Goal: Transaction & Acquisition: Purchase product/service

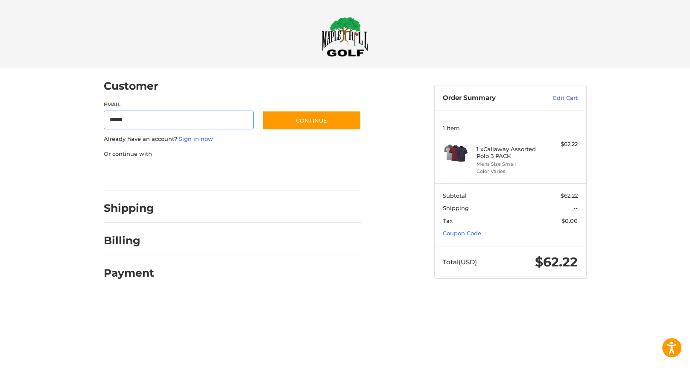
type input "**********"
click at [301, 123] on button "Continue" at bounding box center [311, 121] width 99 height 20
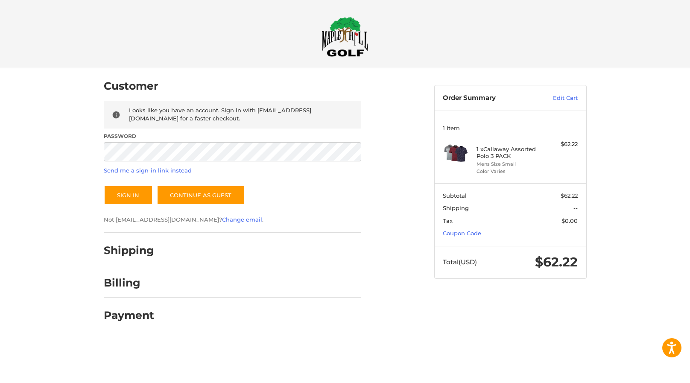
drag, startPoint x: 205, startPoint y: 134, endPoint x: 204, endPoint y: 139, distance: 5.2
click at [204, 134] on label "Password" at bounding box center [233, 136] width 258 height 8
click at [135, 196] on button "Sign In" at bounding box center [128, 195] width 49 height 20
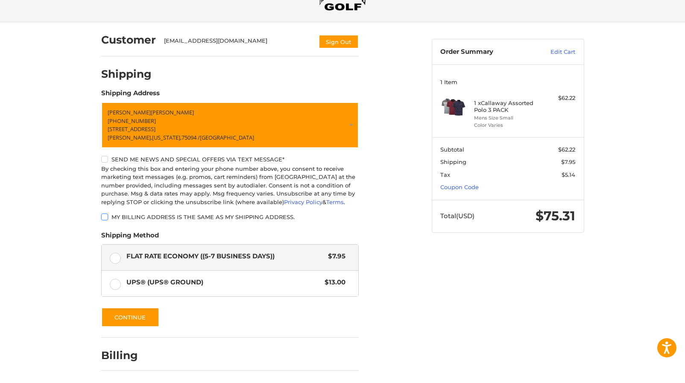
scroll to position [47, 0]
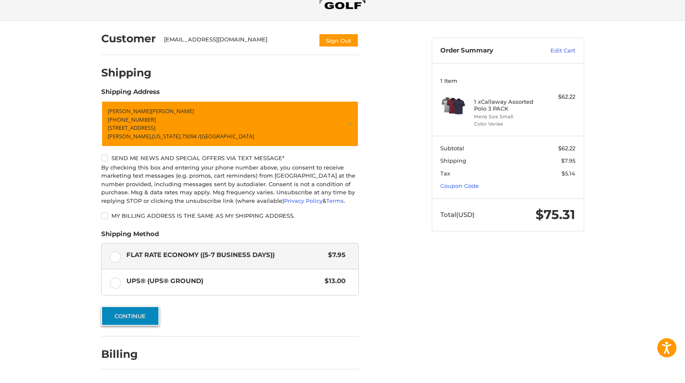
drag, startPoint x: 135, startPoint y: 318, endPoint x: 196, endPoint y: 316, distance: 60.2
click at [137, 317] on button "Continue" at bounding box center [130, 316] width 58 height 20
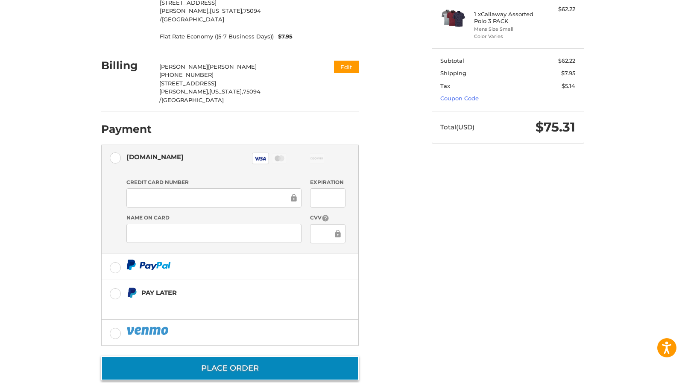
scroll to position [135, 0]
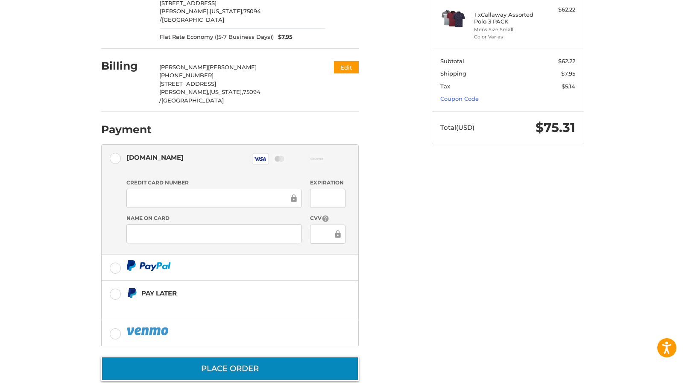
click at [225, 357] on button "Place Order" at bounding box center [230, 369] width 258 height 24
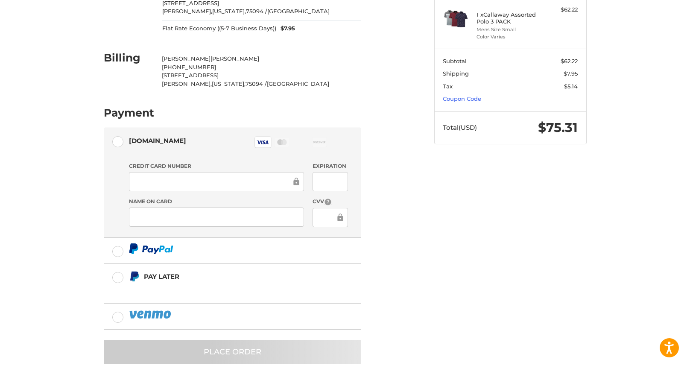
scroll to position [0, 0]
